Goal: Information Seeking & Learning: Check status

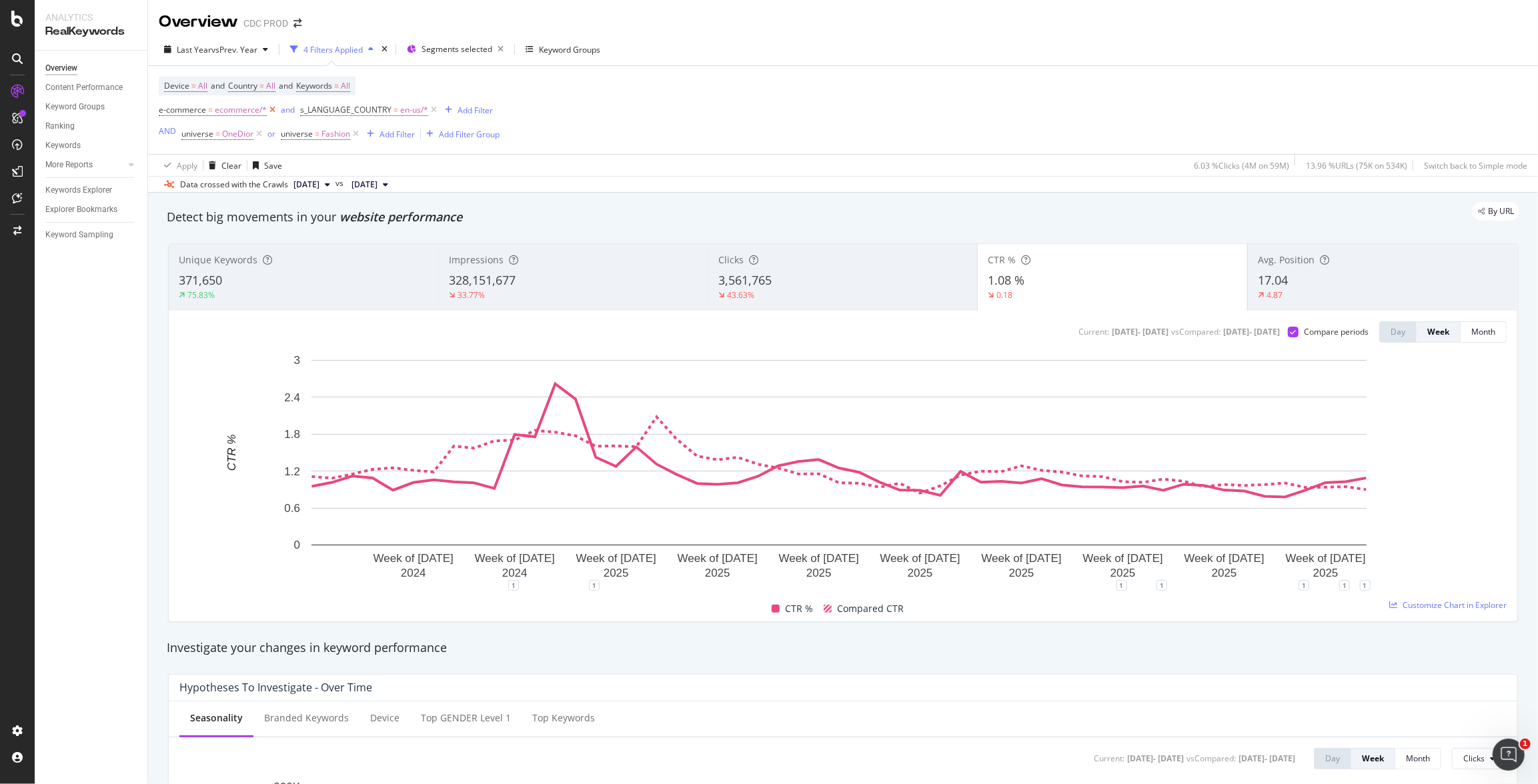
click at [271, 112] on icon at bounding box center [272, 109] width 11 height 13
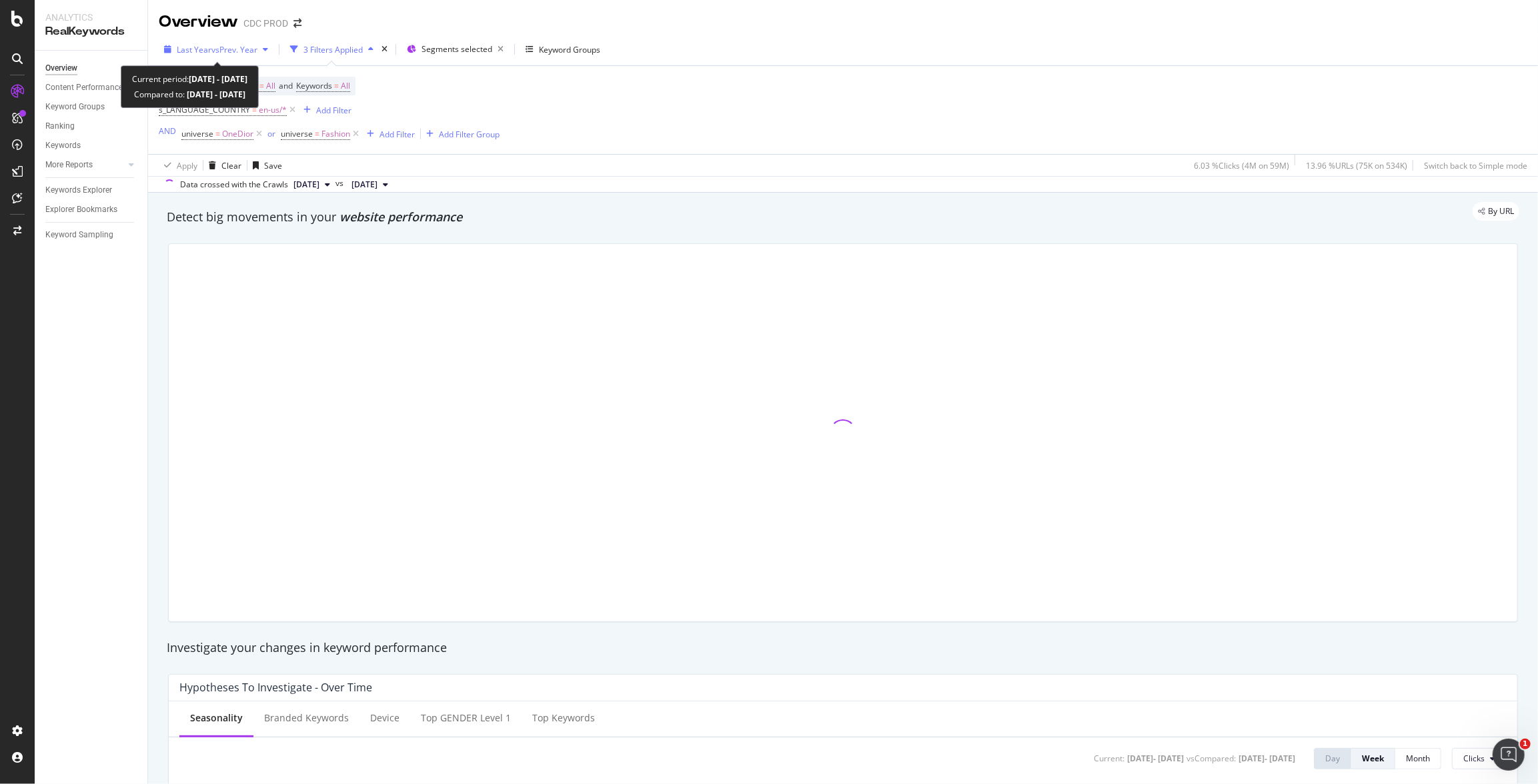
click at [232, 43] on div "Last Year vs Prev. Year" at bounding box center [216, 49] width 115 height 20
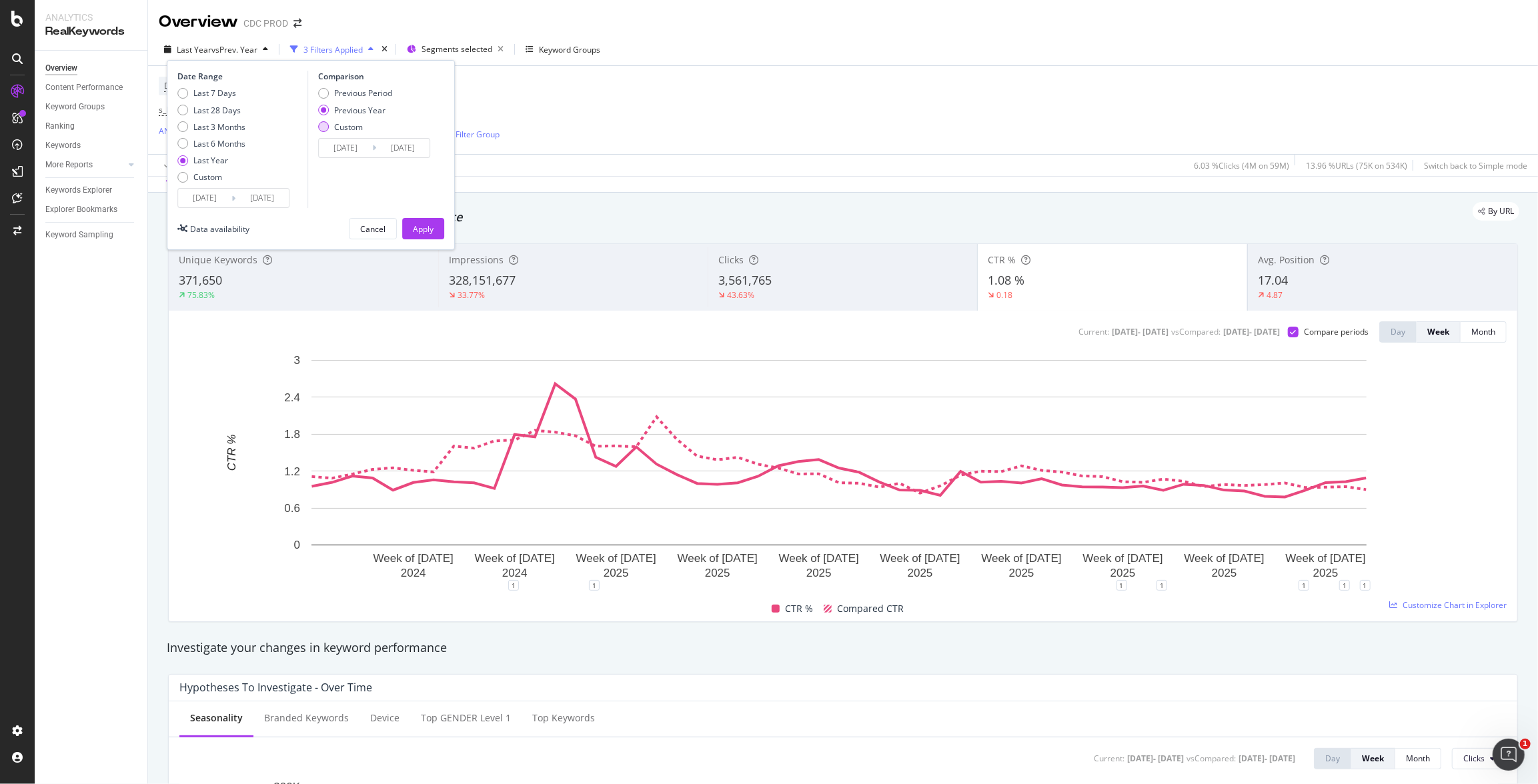
drag, startPoint x: 210, startPoint y: 108, endPoint x: 341, endPoint y: 127, distance: 132.4
click at [210, 108] on div "Last 28 Days" at bounding box center [217, 110] width 47 height 11
type input "2025/09/07"
type input "2024/09/08"
click at [434, 230] on button "Apply" at bounding box center [423, 229] width 42 height 21
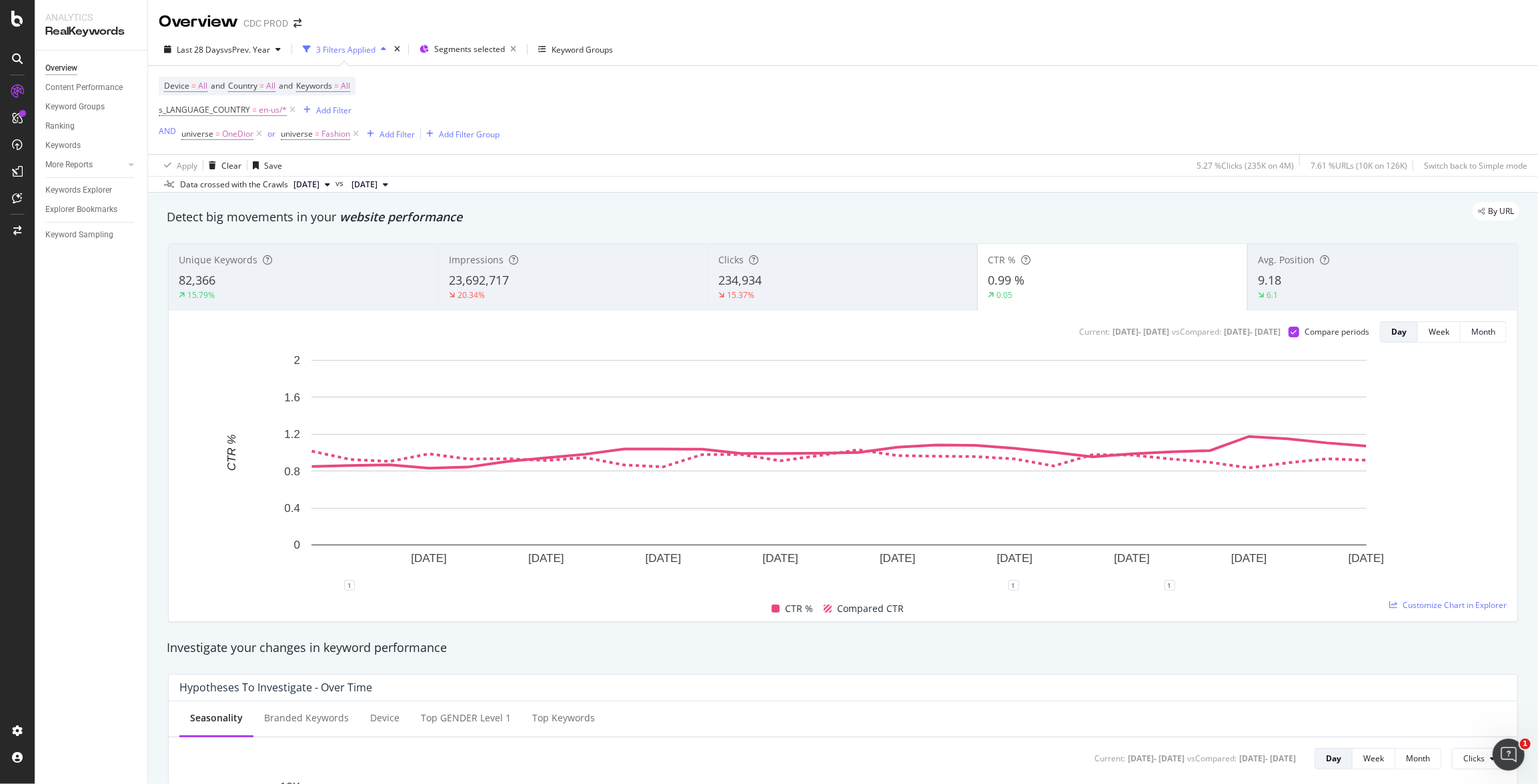
click at [897, 283] on div "234,934" at bounding box center [842, 281] width 249 height 18
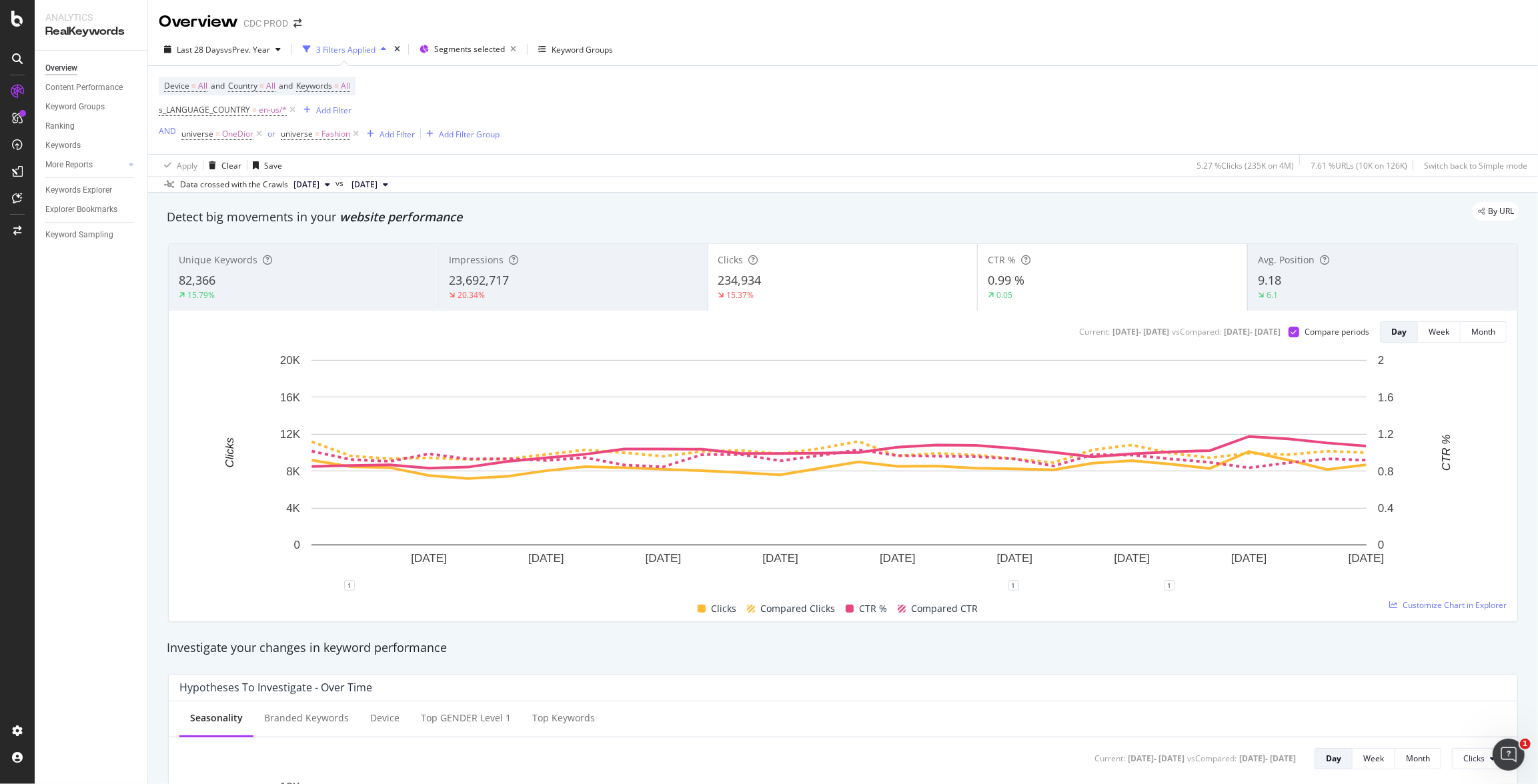
click at [1123, 281] on div "0.99 %" at bounding box center [1113, 281] width 249 height 18
